Goal: Task Accomplishment & Management: Use online tool/utility

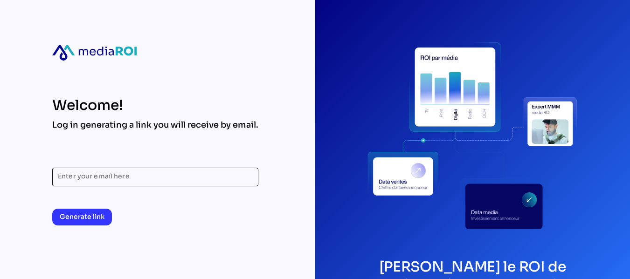
click at [145, 179] on input "Enter your email here" at bounding box center [155, 177] width 195 height 19
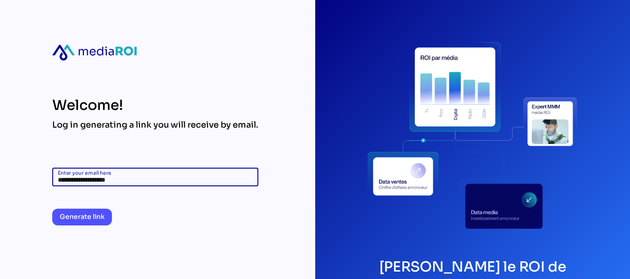
type input "**********"
click at [93, 214] on span "Generate link" at bounding box center [82, 216] width 45 height 11
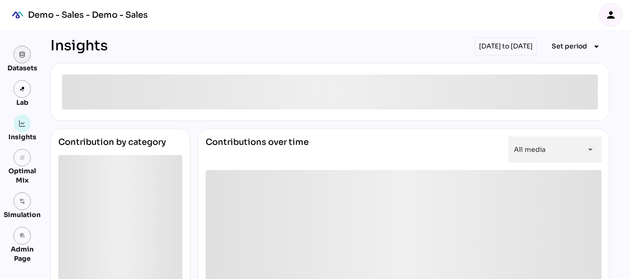
click at [25, 57] on img at bounding box center [22, 54] width 7 height 7
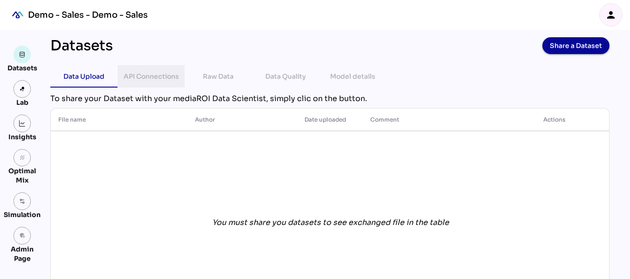
click at [167, 76] on div "API Connections" at bounding box center [151, 76] width 55 height 11
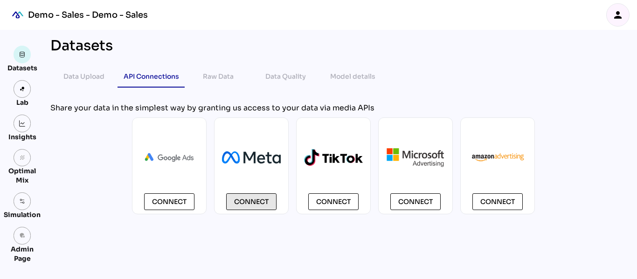
click at [260, 198] on span "Connect" at bounding box center [251, 201] width 35 height 11
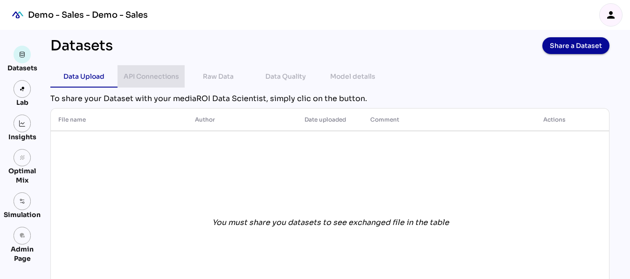
click at [157, 82] on div "API Connections" at bounding box center [151, 76] width 55 height 11
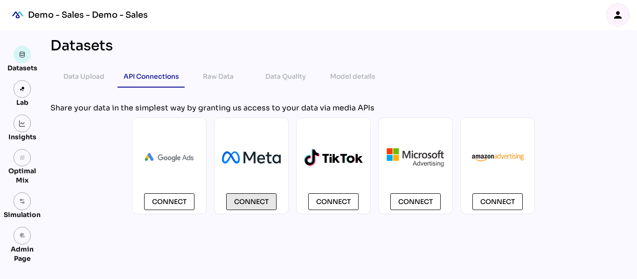
click at [260, 200] on span "Connect" at bounding box center [251, 201] width 35 height 11
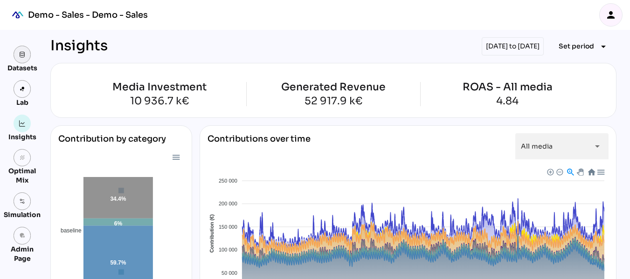
click at [18, 56] on link at bounding box center [23, 55] width 18 height 18
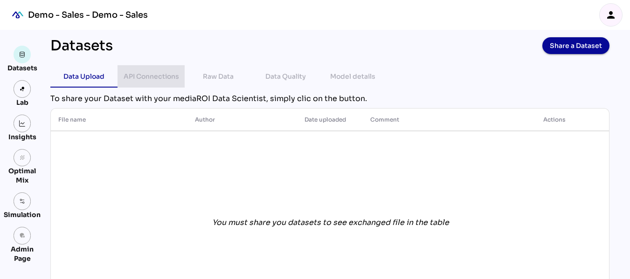
click at [169, 81] on div "API Connections" at bounding box center [151, 76] width 55 height 11
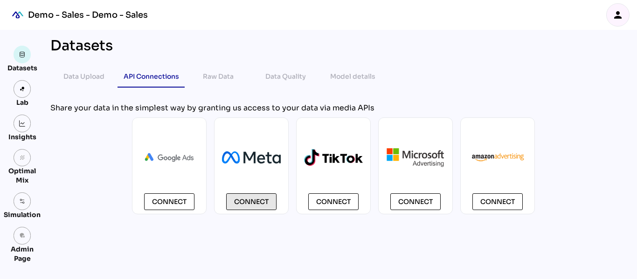
click at [255, 202] on span "Connect" at bounding box center [251, 201] width 35 height 11
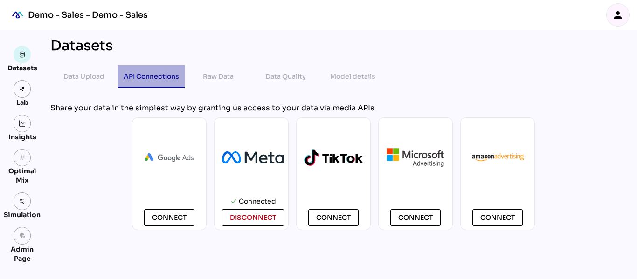
click at [135, 77] on div "API Connections" at bounding box center [151, 76] width 55 height 11
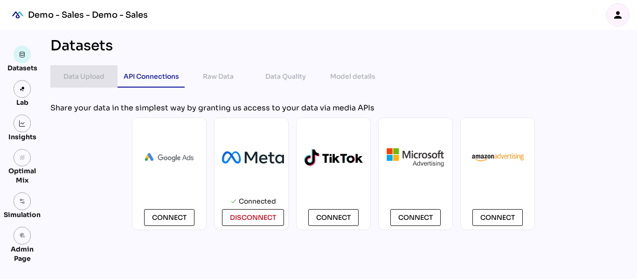
click at [102, 77] on div "Data Upload" at bounding box center [83, 76] width 41 height 11
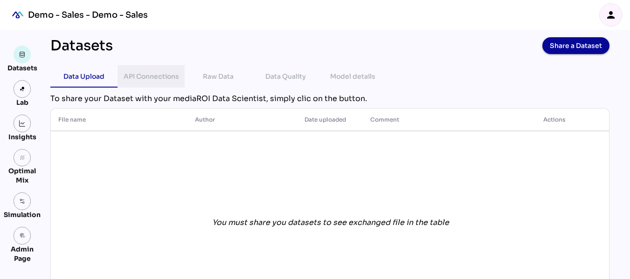
click at [134, 76] on div "API Connections" at bounding box center [151, 76] width 55 height 11
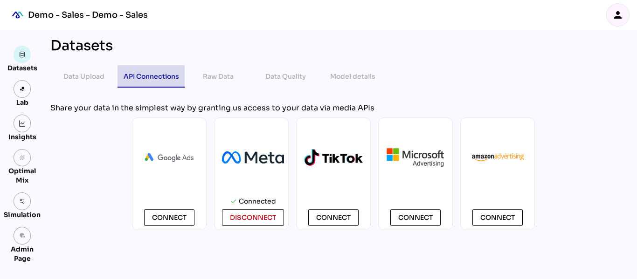
drag, startPoint x: 181, startPoint y: 76, endPoint x: 145, endPoint y: 76, distance: 36.8
click at [145, 76] on div "API Connections" at bounding box center [150, 76] width 67 height 22
